Goal: Information Seeking & Learning: Obtain resource

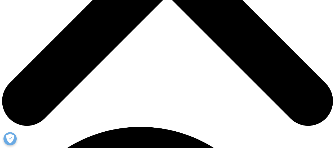
scroll to position [212, 0]
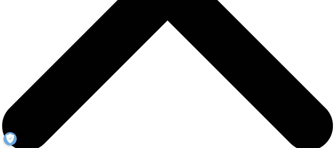
scroll to position [185, 0]
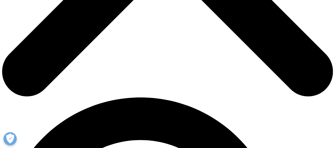
scroll to position [238, 0]
